Goal: Information Seeking & Learning: Understand process/instructions

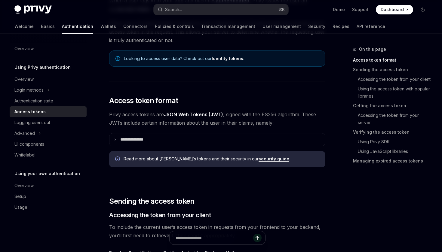
scroll to position [84, 0]
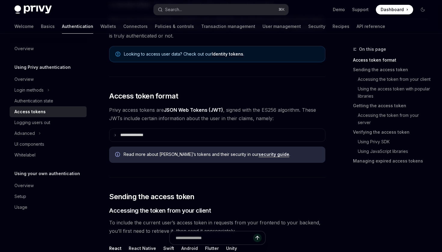
click at [272, 111] on span "Privy access tokens are JSON Web Tokens (JWT) , signed with the ES256 algorithm…" at bounding box center [217, 114] width 216 height 17
click at [291, 111] on span "Privy access tokens are JSON Web Tokens (JWT) , signed with the ES256 algorithm…" at bounding box center [217, 114] width 216 height 17
click at [165, 119] on span "Privy access tokens are JSON Web Tokens (JWT) , signed with the ES256 algorithm…" at bounding box center [217, 114] width 216 height 17
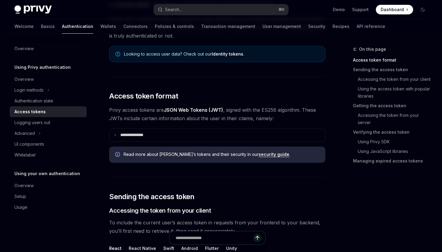
click at [165, 119] on span "Privy access tokens are JSON Web Tokens (JWT) , signed with the ES256 algorithm…" at bounding box center [217, 114] width 216 height 17
click at [200, 119] on span "Privy access tokens are JSON Web Tokens (JWT) , signed with the ES256 algorithm…" at bounding box center [217, 114] width 216 height 17
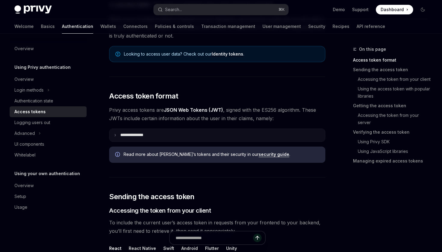
click at [150, 129] on summary "**********" at bounding box center [218, 135] width 216 height 13
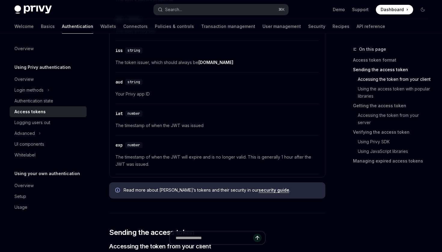
scroll to position [266, 0]
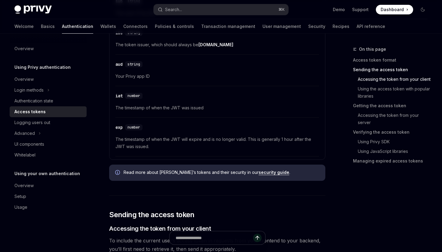
click at [191, 176] on div "Read more about [PERSON_NAME]’s tokens and their security in our security guide…" at bounding box center [222, 173] width 196 height 7
click at [215, 172] on span "Read more about [PERSON_NAME]’s tokens and their security in our security guide…" at bounding box center [222, 173] width 196 height 6
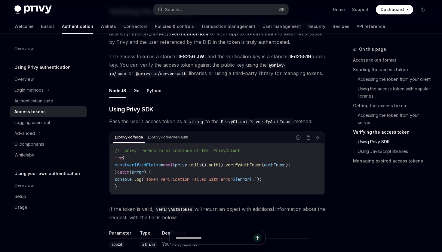
scroll to position [1101, 0]
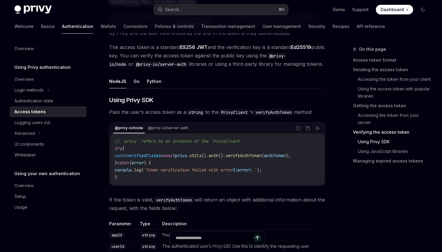
click at [153, 82] on button "Python" at bounding box center [154, 81] width 15 height 14
type textarea "*"
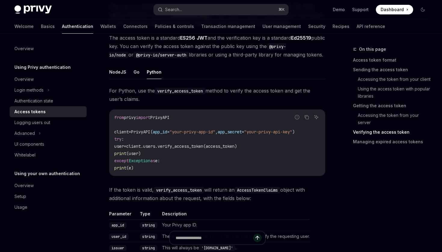
click at [214, 132] on span ""your-privy-app-id"" at bounding box center [193, 131] width 46 height 5
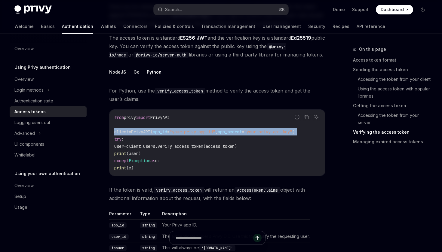
click at [240, 132] on span "app_secret" at bounding box center [230, 131] width 24 height 5
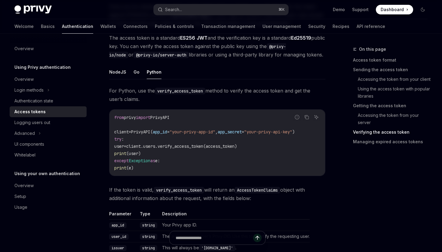
click at [202, 149] on code "from privy import PrivyAPI client = PrivyAPI( app_id = "your-privy-app-id" , ap…" at bounding box center [217, 143] width 206 height 58
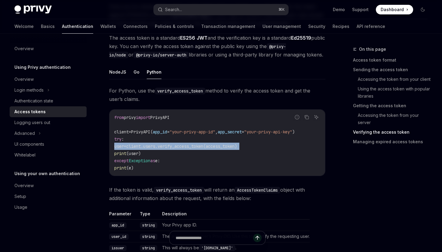
click at [224, 152] on code "from privy import PrivyAPI client = PrivyAPI( app_id = "your-privy-app-id" , ap…" at bounding box center [217, 143] width 206 height 58
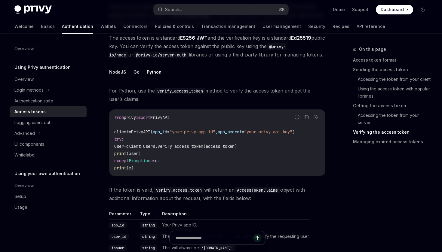
click at [204, 146] on span "client.users.verify_access_token(access_token)" at bounding box center [181, 146] width 111 height 5
click at [243, 150] on code "from privy import PrivyAPI client = PrivyAPI( app_id = "your-privy-app-id" , ap…" at bounding box center [217, 143] width 206 height 58
click at [237, 146] on span "client.users.verify_access_token(access_token)" at bounding box center [181, 146] width 111 height 5
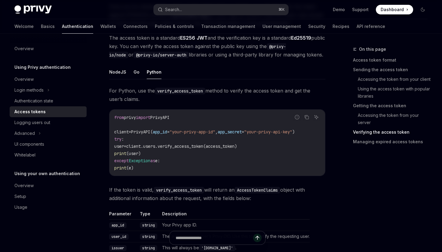
click at [237, 146] on span "client.users.verify_access_token(access_token)" at bounding box center [181, 146] width 111 height 5
click at [260, 156] on code "from privy import PrivyAPI client = PrivyAPI( app_id = "your-privy-app-id" , ap…" at bounding box center [217, 143] width 206 height 58
click at [233, 168] on code "from privy import PrivyAPI client = PrivyAPI( app_id = "your-privy-app-id" , ap…" at bounding box center [217, 143] width 206 height 58
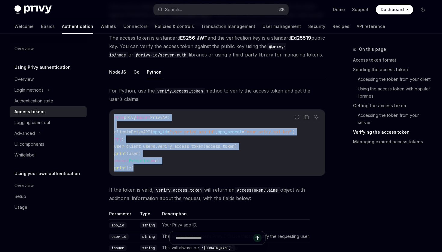
drag, startPoint x: 168, startPoint y: 169, endPoint x: 115, endPoint y: 116, distance: 74.9
click at [115, 116] on code "from privy import PrivyAPI client = PrivyAPI( app_id = "your-privy-app-id" , ap…" at bounding box center [217, 143] width 206 height 58
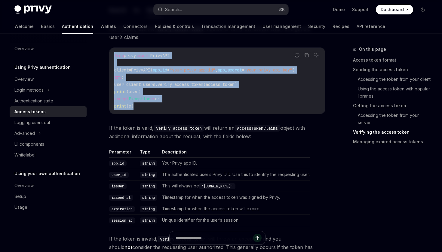
scroll to position [1184, 0]
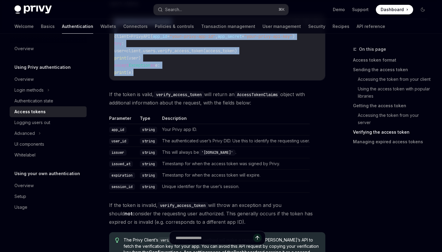
click at [260, 131] on td "Your Privy app ID." at bounding box center [235, 129] width 150 height 11
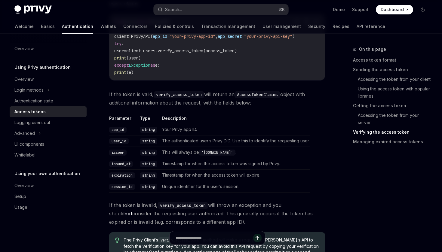
scroll to position [1180, 0]
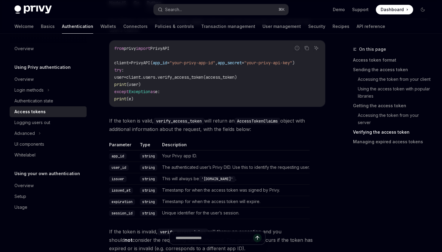
click at [261, 84] on code "from privy import PrivyAPI client = PrivyAPI( app_id = "your-privy-app-id" , ap…" at bounding box center [217, 74] width 206 height 58
click at [271, 78] on code "from privy import PrivyAPI client = PrivyAPI( app_id = "your-privy-app-id" , ap…" at bounding box center [217, 74] width 206 height 58
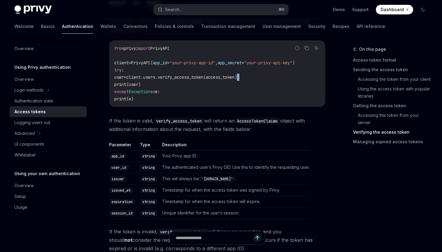
click at [271, 78] on code "from privy import PrivyAPI client = PrivyAPI( app_id = "your-privy-app-id" , ap…" at bounding box center [217, 74] width 206 height 58
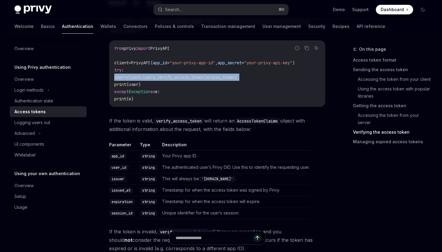
click at [277, 85] on code "from privy import PrivyAPI client = PrivyAPI( app_id = "your-privy-app-id" , ap…" at bounding box center [217, 74] width 206 height 58
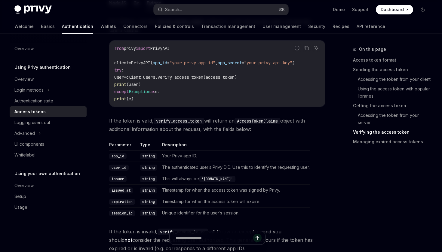
click at [211, 65] on span ""your-privy-app-id"" at bounding box center [193, 62] width 46 height 5
click at [230, 65] on code "from privy import PrivyAPI client = PrivyAPI( app_id = "your-privy-app-id" , ap…" at bounding box center [217, 74] width 206 height 58
click at [242, 63] on span "app_secret" at bounding box center [230, 62] width 24 height 5
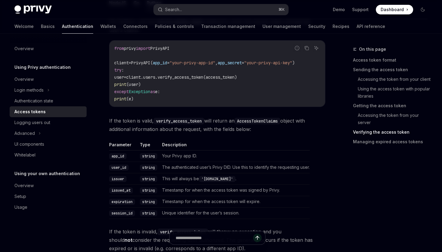
click at [242, 63] on span "app_secret" at bounding box center [230, 62] width 24 height 5
click at [268, 63] on span ""your-privy-api-key"" at bounding box center [268, 62] width 48 height 5
click at [296, 67] on code "from privy import PrivyAPI client = PrivyAPI( app_id = "your-privy-app-id" , ap…" at bounding box center [217, 74] width 206 height 58
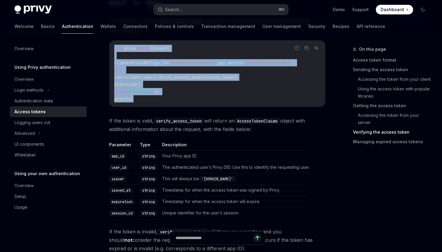
drag, startPoint x: 164, startPoint y: 104, endPoint x: 109, endPoint y: 48, distance: 78.7
click at [109, 48] on div "Report incorrect code Copy Ask AI from privy import PrivyAPI client = PrivyAPI(…" at bounding box center [217, 73] width 216 height 67
click at [144, 74] on code "from privy import PrivyAPI client = PrivyAPI( app_id = "your-privy-app-id" , ap…" at bounding box center [217, 74] width 206 height 58
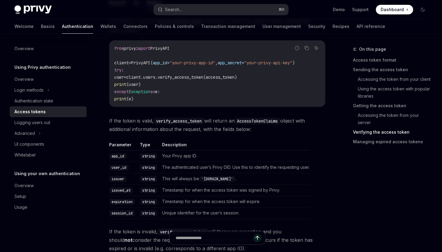
click at [147, 63] on span "PrivyAPI(" at bounding box center [142, 62] width 22 height 5
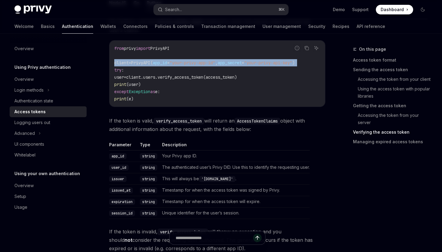
copy code "client = PrivyAPI( app_id = "your-privy-app-id" , app_secret = "your-privy-api-…"
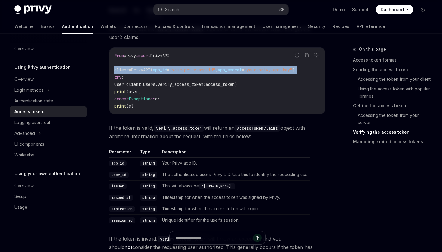
scroll to position [1172, 0]
click at [169, 58] on span "PrivyAPI" at bounding box center [159, 55] width 19 height 5
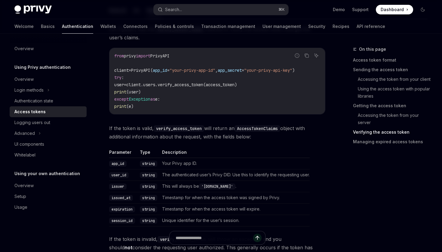
click at [169, 58] on span "PrivyAPI" at bounding box center [159, 55] width 19 height 5
copy span "PrivyAPI"
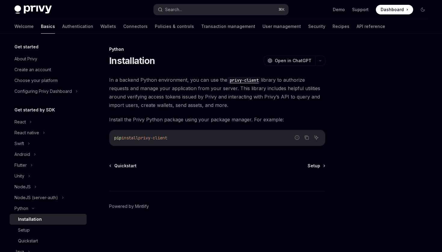
drag, startPoint x: 145, startPoint y: 138, endPoint x: 215, endPoint y: 141, distance: 69.6
click at [215, 141] on code "pip install privy-client" at bounding box center [217, 138] width 206 height 7
copy span "privy-client"
click at [65, 222] on div "Installation" at bounding box center [50, 219] width 65 height 7
type textarea "*"
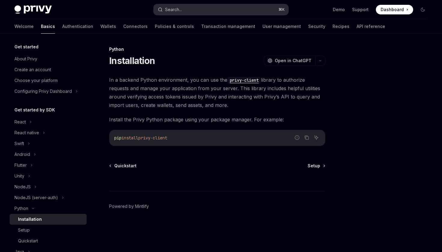
click at [202, 7] on button "Search... ⌘ K" at bounding box center [221, 9] width 135 height 11
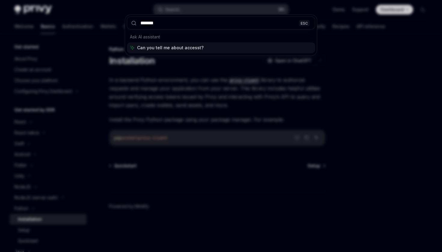
type input "******"
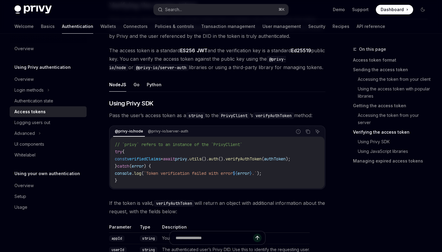
scroll to position [873, 0]
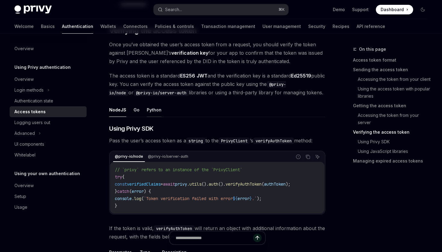
click at [154, 109] on button "Python" at bounding box center [154, 110] width 15 height 14
type textarea "*"
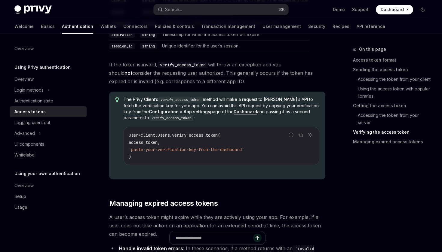
scroll to position [1147, 0]
click at [214, 137] on span "client.users.verify_access_token(" at bounding box center [180, 134] width 79 height 5
click at [220, 138] on span "client.users.verify_access_token(" at bounding box center [180, 134] width 79 height 5
click at [165, 138] on span "client.users.verify_access_token(" at bounding box center [180, 134] width 79 height 5
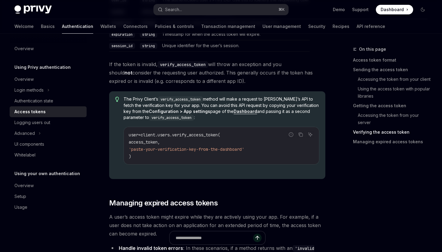
click at [191, 138] on span "client.users.verify_access_token(" at bounding box center [180, 134] width 79 height 5
click at [206, 141] on code "user = client.users.verify_access_token( access_token, 'paste-your-verification…" at bounding box center [222, 146] width 186 height 29
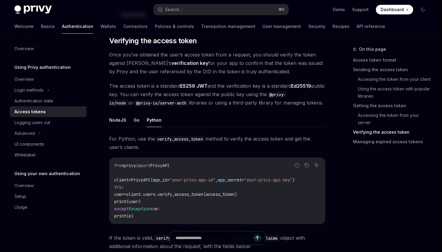
scroll to position [860, 0]
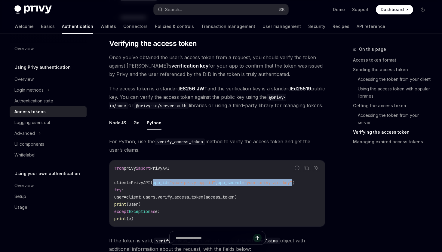
drag, startPoint x: 160, startPoint y: 184, endPoint x: 308, endPoint y: 185, distance: 148.4
click at [295, 185] on span "client = PrivyAPI( app_id = "your-privy-app-id" , app_secret = "your-privy-api-…" at bounding box center [204, 182] width 181 height 5
copy span "app_id = "your-privy-app-id" , app_secret = "your-privy-api-key""
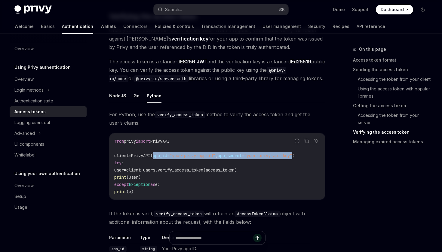
scroll to position [893, 0]
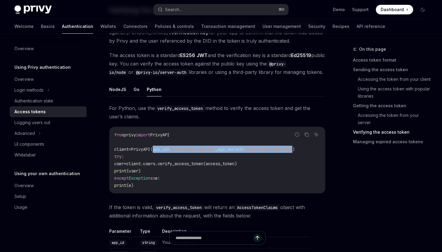
copy span "app_id = "your-privy-app-id" , app_secret = "your-privy-api-key""
click at [214, 161] on span "client.users.verify_access_token(access_token)" at bounding box center [181, 163] width 111 height 5
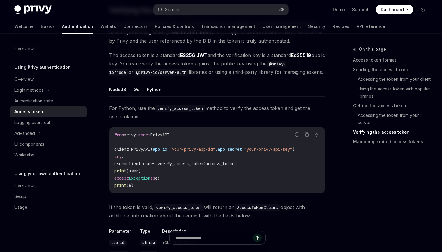
click at [214, 161] on span "client.users.verify_access_token(access_token)" at bounding box center [181, 163] width 111 height 5
copy span "verify_access_token"
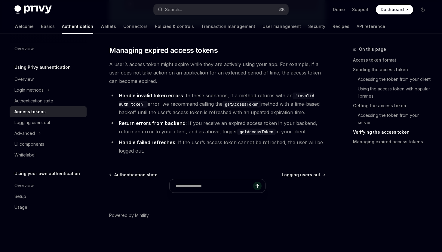
scroll to position [1271, 0]
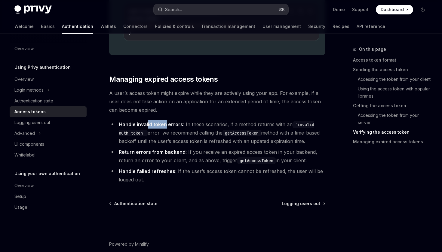
click at [219, 9] on button "Search... ⌘ K" at bounding box center [221, 9] width 135 height 11
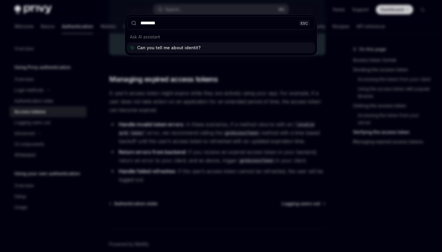
type input "********"
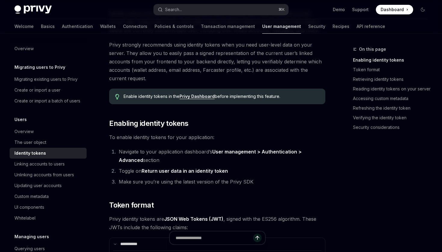
scroll to position [76, 0]
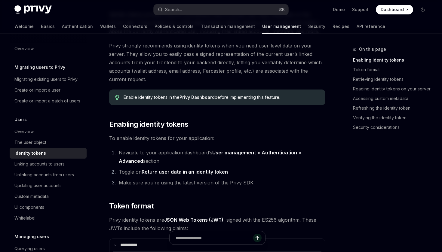
click at [191, 139] on span "To enable identity tokens for your application:" at bounding box center [217, 138] width 216 height 8
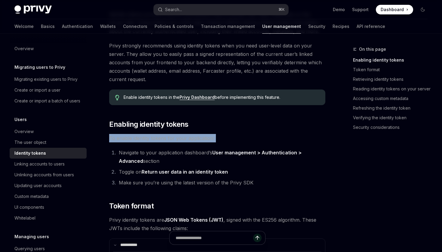
click at [202, 139] on span "To enable identity tokens for your application:" at bounding box center [217, 138] width 216 height 8
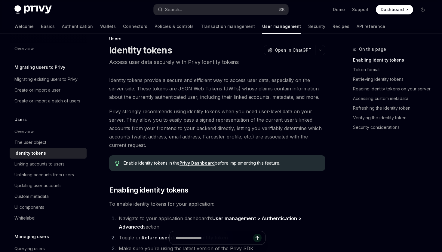
scroll to position [0, 0]
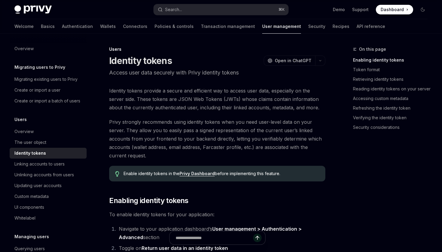
click at [204, 99] on span "Identity tokens provide a secure and efficient way to access user data, especia…" at bounding box center [217, 99] width 216 height 25
click at [241, 99] on span "Identity tokens provide a secure and efficient way to access user data, especia…" at bounding box center [217, 99] width 216 height 25
click at [234, 101] on span "Identity tokens provide a secure and efficient way to access user data, especia…" at bounding box center [217, 99] width 216 height 25
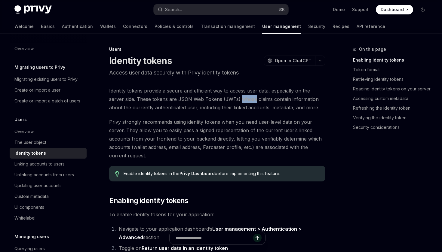
click at [234, 101] on span "Identity tokens provide a secure and efficient way to access user data, especia…" at bounding box center [217, 99] width 216 height 25
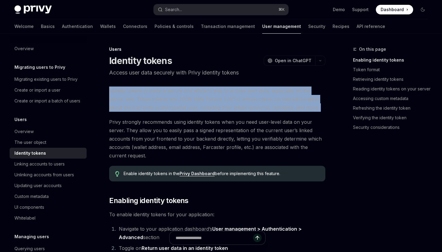
click at [245, 101] on span "Identity tokens provide a secure and efficient way to access user data, especia…" at bounding box center [217, 99] width 216 height 25
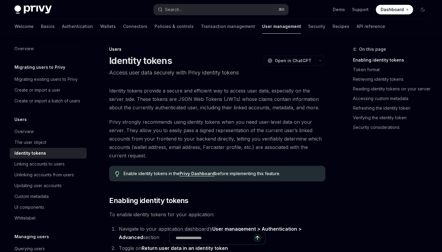
click at [170, 103] on span "Identity tokens provide a secure and efficient way to access user data, especia…" at bounding box center [217, 99] width 216 height 25
click at [212, 100] on span "Identity tokens provide a secure and efficient way to access user data, especia…" at bounding box center [217, 99] width 216 height 25
click at [250, 101] on span "Identity tokens provide a secure and efficient way to access user data, especia…" at bounding box center [217, 99] width 216 height 25
click at [251, 111] on span "Identity tokens provide a secure and efficient way to access user data, especia…" at bounding box center [217, 99] width 216 height 25
click at [233, 110] on span "Identity tokens provide a secure and efficient way to access user data, especia…" at bounding box center [217, 99] width 216 height 25
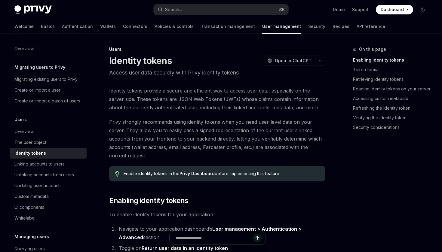
click at [233, 110] on span "Identity tokens provide a secure and efficient way to access user data, especia…" at bounding box center [217, 99] width 216 height 25
click at [255, 111] on span "Identity tokens provide a secure and efficient way to access user data, especia…" at bounding box center [217, 99] width 216 height 25
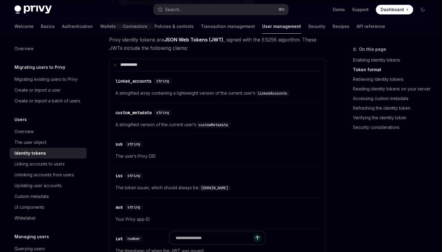
scroll to position [255, 0]
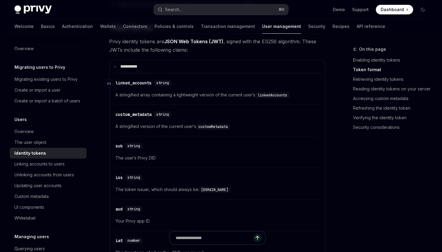
click at [142, 82] on div "linked_accounts" at bounding box center [134, 83] width 36 height 6
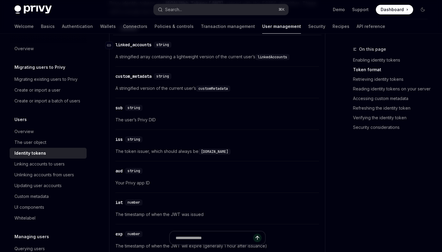
scroll to position [295, 0]
click at [174, 56] on span "A stringified array containing a lightweight version of the current user’s link…" at bounding box center [218, 55] width 204 height 7
click at [202, 55] on span "A stringified array containing a lightweight version of the current user’s link…" at bounding box center [218, 55] width 204 height 7
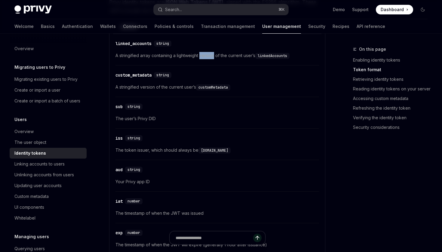
click at [202, 55] on span "A stringified array containing a lightweight version of the current user’s link…" at bounding box center [218, 55] width 204 height 7
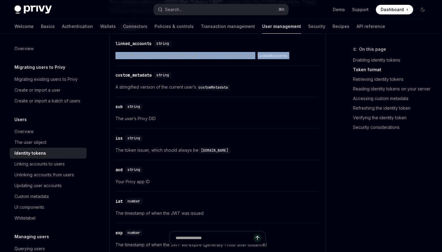
click at [226, 53] on span "A stringified array containing a lightweight version of the current user’s link…" at bounding box center [218, 55] width 204 height 7
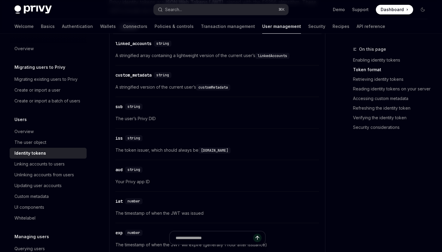
click at [226, 53] on span "A stringified array containing a lightweight version of the current user’s link…" at bounding box center [218, 55] width 204 height 7
click at [247, 54] on span "A stringified array containing a lightweight version of the current user’s link…" at bounding box center [218, 55] width 204 height 7
click at [255, 56] on span "A stringified array containing a lightweight version of the current user’s link…" at bounding box center [218, 55] width 204 height 7
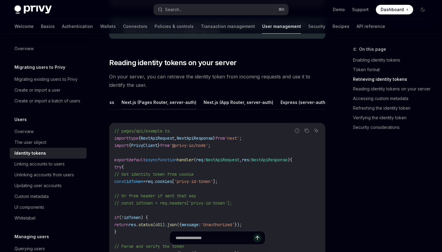
scroll to position [0, 130]
click at [320, 101] on button "Python" at bounding box center [327, 102] width 15 height 14
type textarea "*"
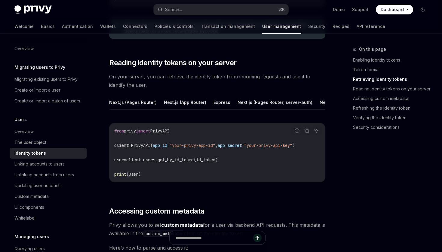
click at [215, 161] on span "client.users.get_by_id_token(id_token)" at bounding box center [171, 159] width 91 height 5
click at [238, 163] on code "from privy import PrivyAPI client = PrivyAPI( app_id = "your-privy-app-id" , ap…" at bounding box center [217, 153] width 206 height 51
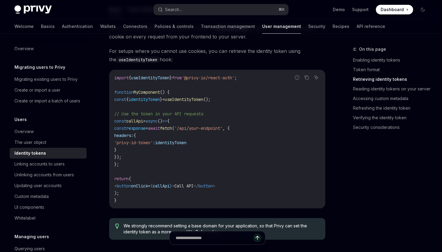
scroll to position [587, 0]
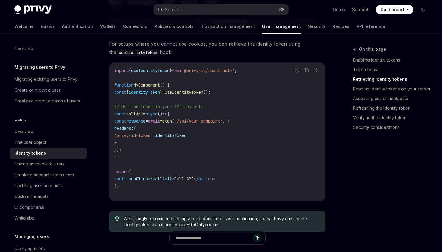
click at [203, 90] on span "useIdentityToken" at bounding box center [184, 92] width 39 height 5
click at [243, 98] on code "import { useIdentityToken } from '@privy-io/react-auth' ; function MyComponent …" at bounding box center [217, 132] width 206 height 130
click at [187, 136] on span "identityToken" at bounding box center [170, 135] width 31 height 5
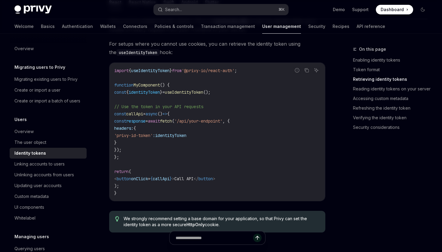
click at [220, 136] on code "import { useIdentityToken } from '@privy-io/react-auth' ; function MyComponent …" at bounding box center [217, 132] width 206 height 130
click at [187, 138] on span "identityToken" at bounding box center [170, 135] width 31 height 5
click at [210, 138] on code "import { useIdentityToken } from '@privy-io/react-auth' ; function MyComponent …" at bounding box center [217, 132] width 206 height 130
click at [187, 137] on span "identityToken" at bounding box center [170, 135] width 31 height 5
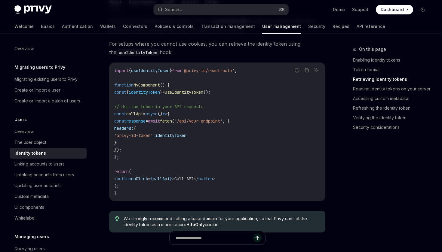
click at [187, 137] on span "identityToken" at bounding box center [170, 135] width 31 height 5
click at [220, 137] on code "import { useIdentityToken } from '@privy-io/react-auth' ; function MyComponent …" at bounding box center [217, 132] width 206 height 130
click at [201, 138] on code "import { useIdentityToken } from '@privy-io/react-auth' ; function MyComponent …" at bounding box center [217, 132] width 206 height 130
click at [217, 137] on code "import { useIdentityToken } from '@privy-io/react-auth' ; function MyComponent …" at bounding box center [217, 132] width 206 height 130
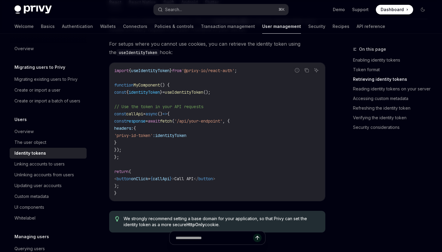
click at [187, 137] on span "identityToken" at bounding box center [170, 135] width 31 height 5
click at [225, 141] on code "import { useIdentityToken } from '@privy-io/react-auth' ; function MyComponent …" at bounding box center [217, 132] width 206 height 130
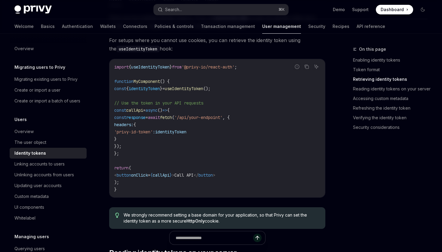
scroll to position [576, 0]
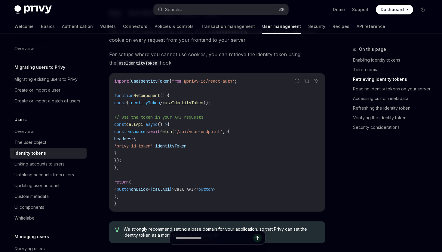
click at [187, 144] on span "identityToken" at bounding box center [170, 146] width 31 height 5
